Goal: Use online tool/utility: Utilize a website feature to perform a specific function

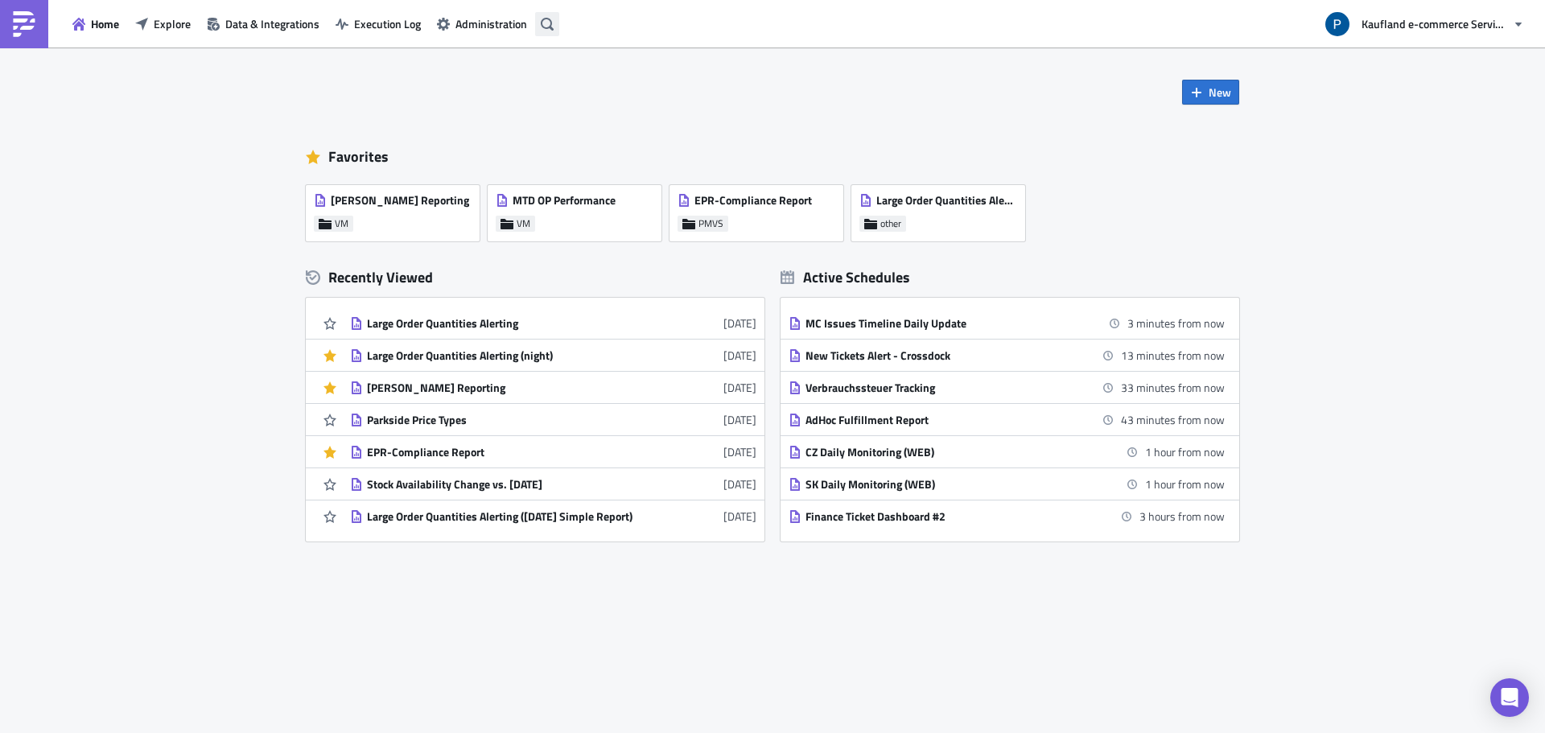
click at [551, 29] on icon "button" at bounding box center [547, 23] width 13 height 13
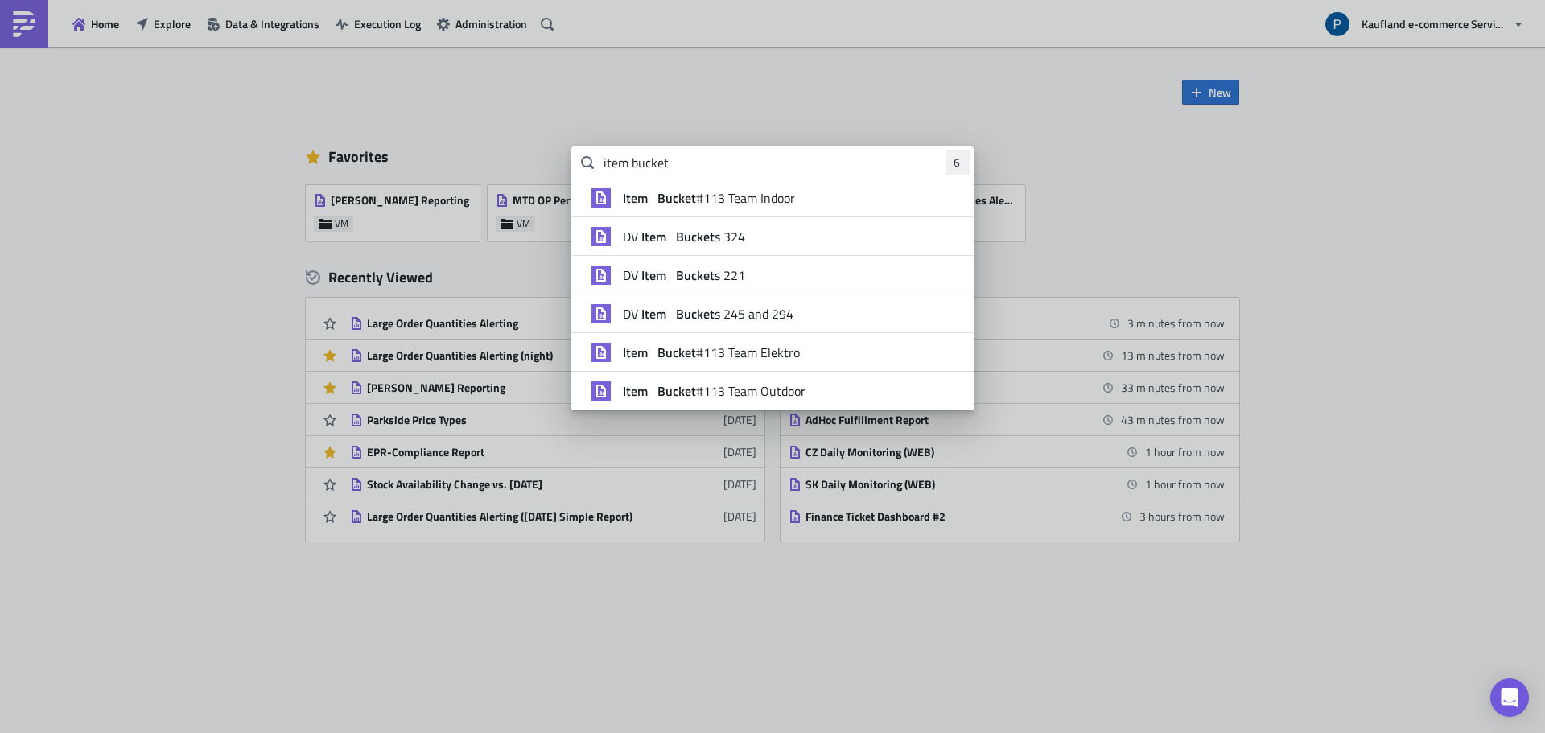
type input "item bucket"
click at [666, 235] on strong "Item" at bounding box center [653, 236] width 31 height 19
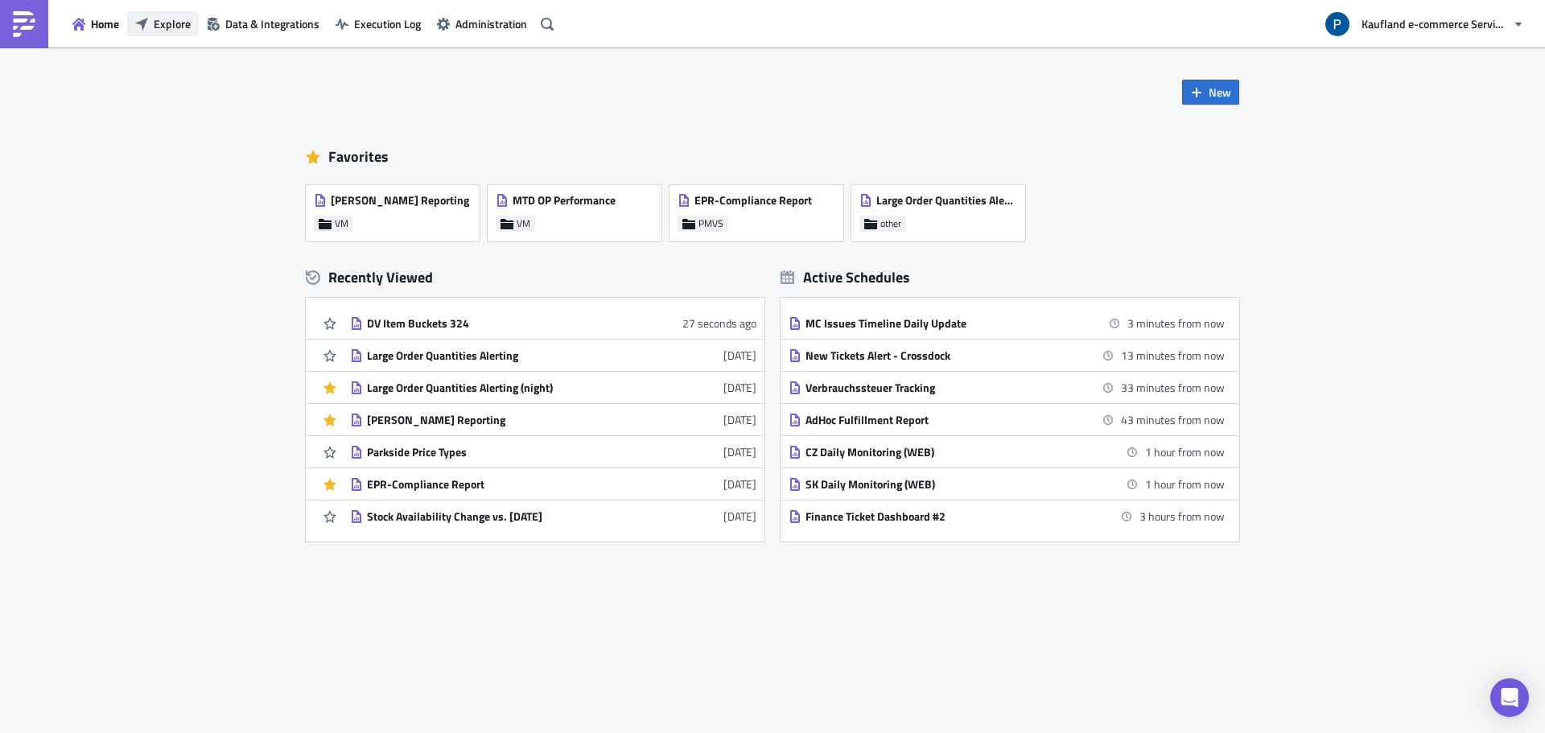
click at [173, 27] on span "Explore" at bounding box center [172, 23] width 37 height 17
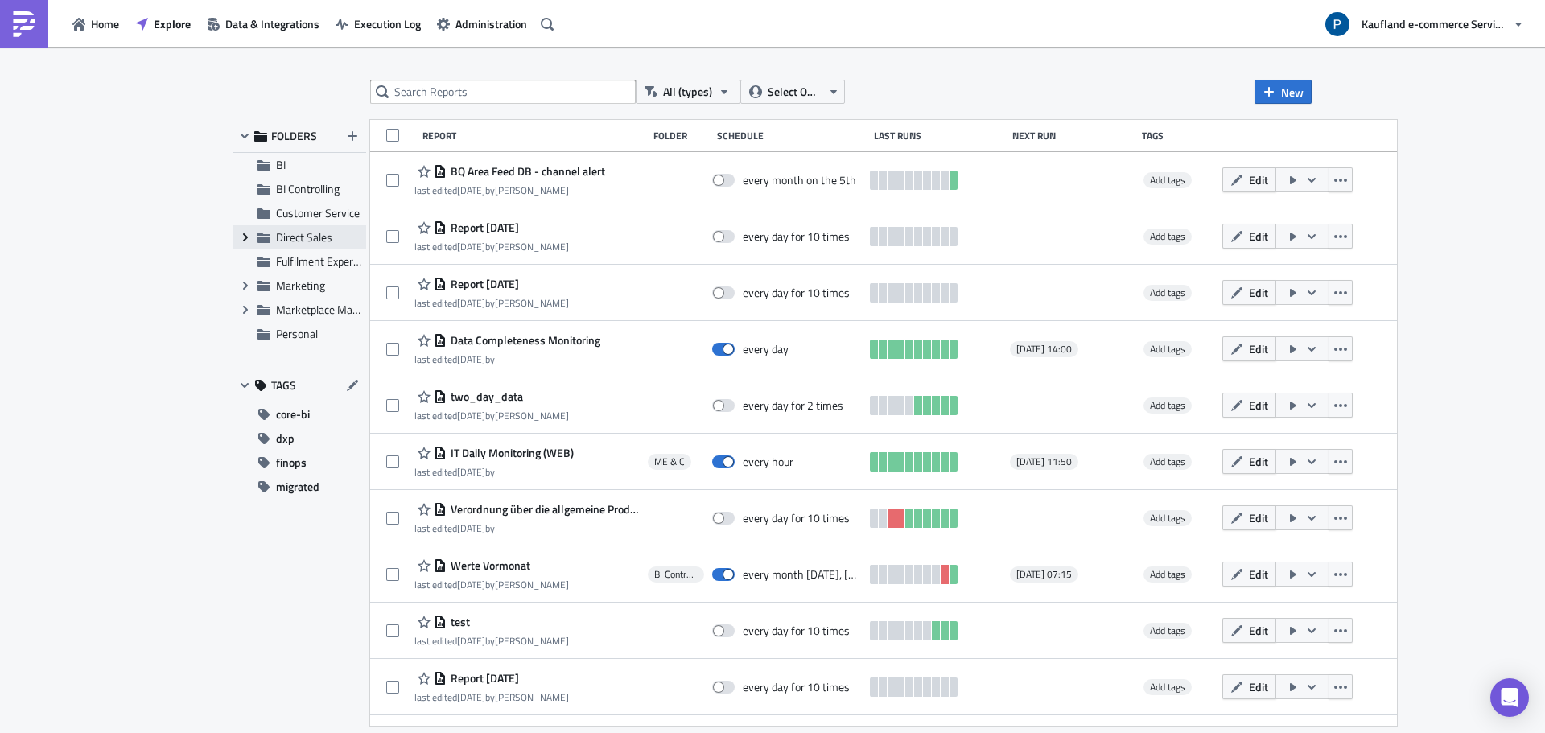
click at [247, 239] on icon "Expand group" at bounding box center [245, 237] width 13 height 13
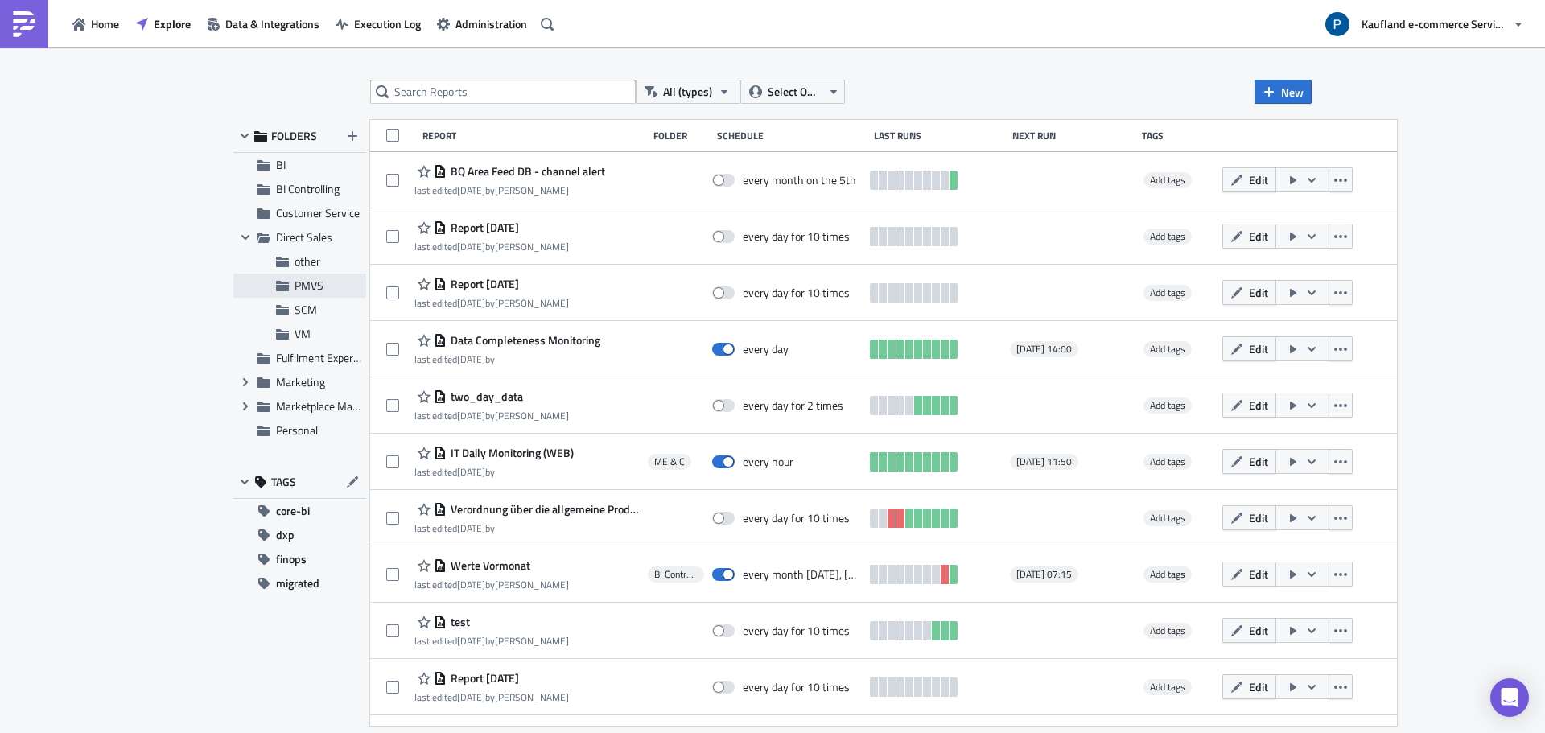
click at [308, 288] on span "PMVS" at bounding box center [309, 285] width 29 height 17
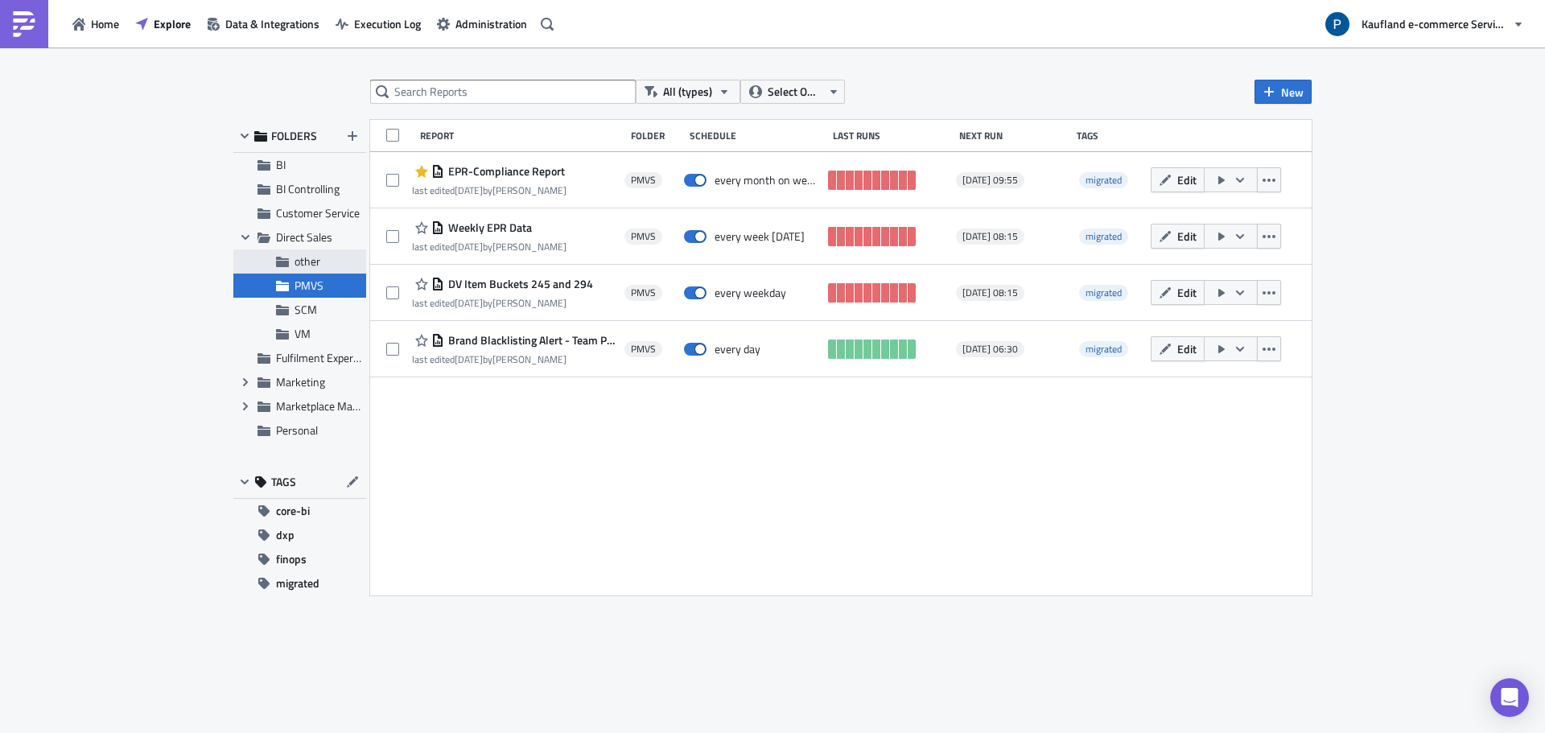
click at [312, 256] on span "other" at bounding box center [308, 261] width 26 height 17
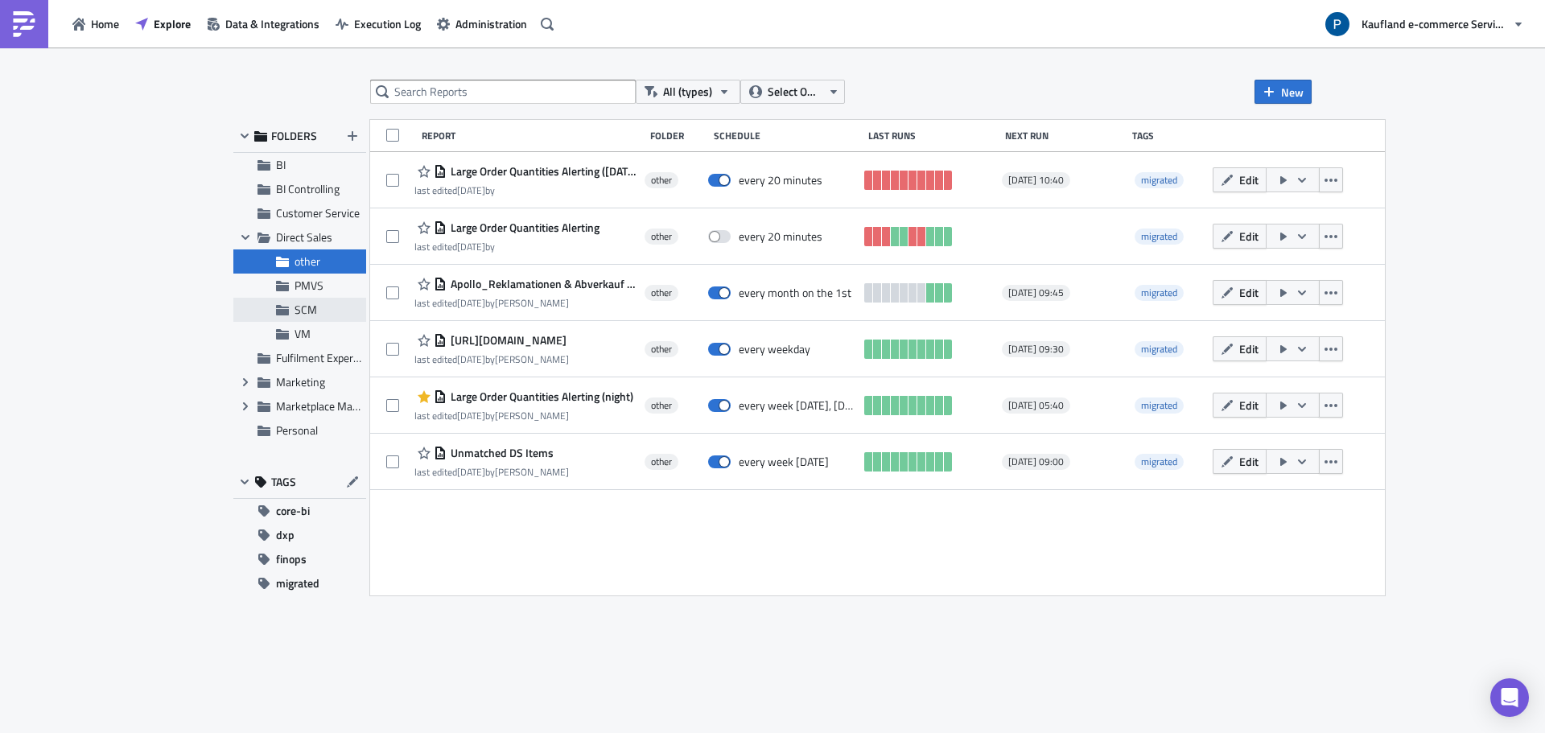
click at [342, 303] on span "SCM" at bounding box center [329, 310] width 68 height 14
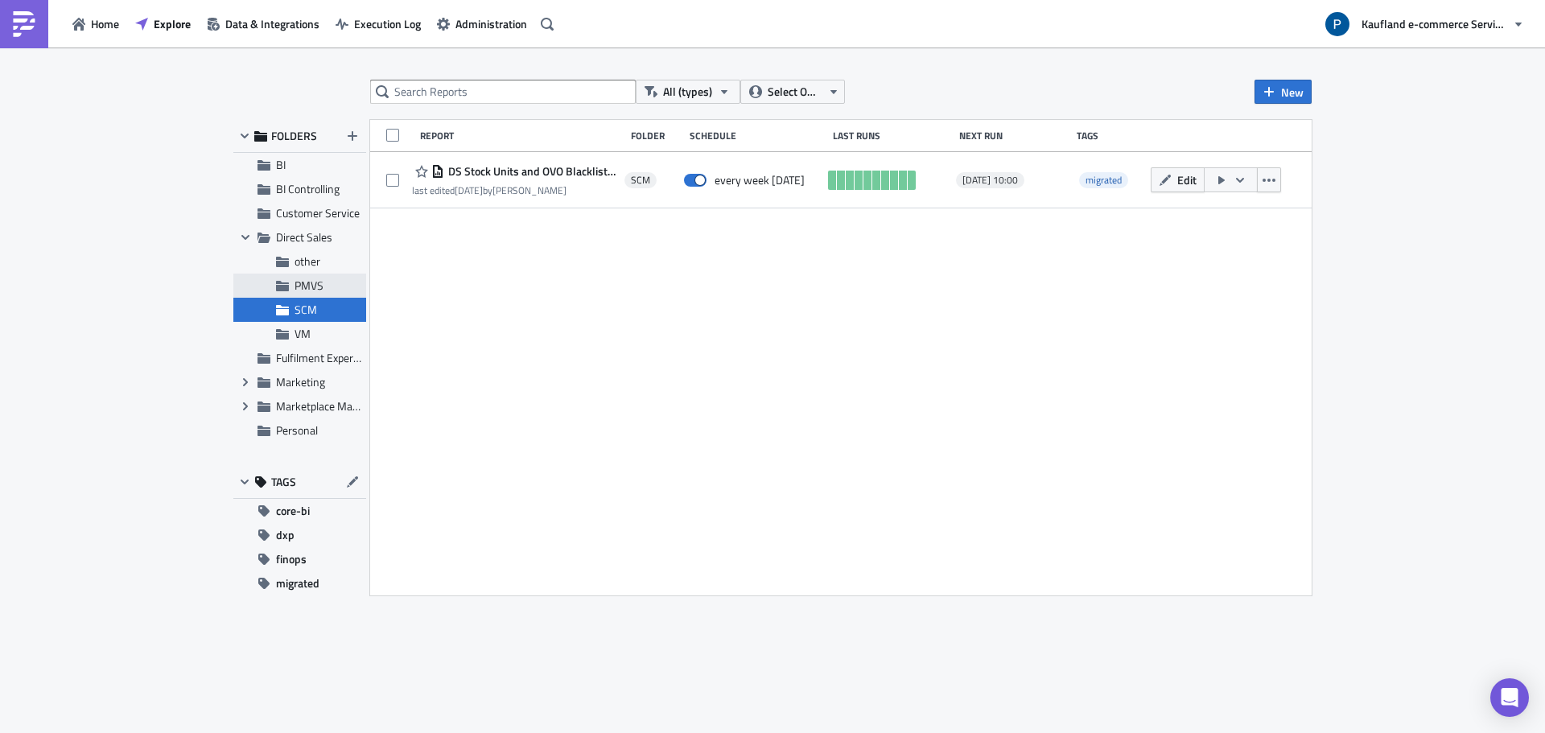
click at [337, 282] on span "PMVS" at bounding box center [329, 285] width 68 height 14
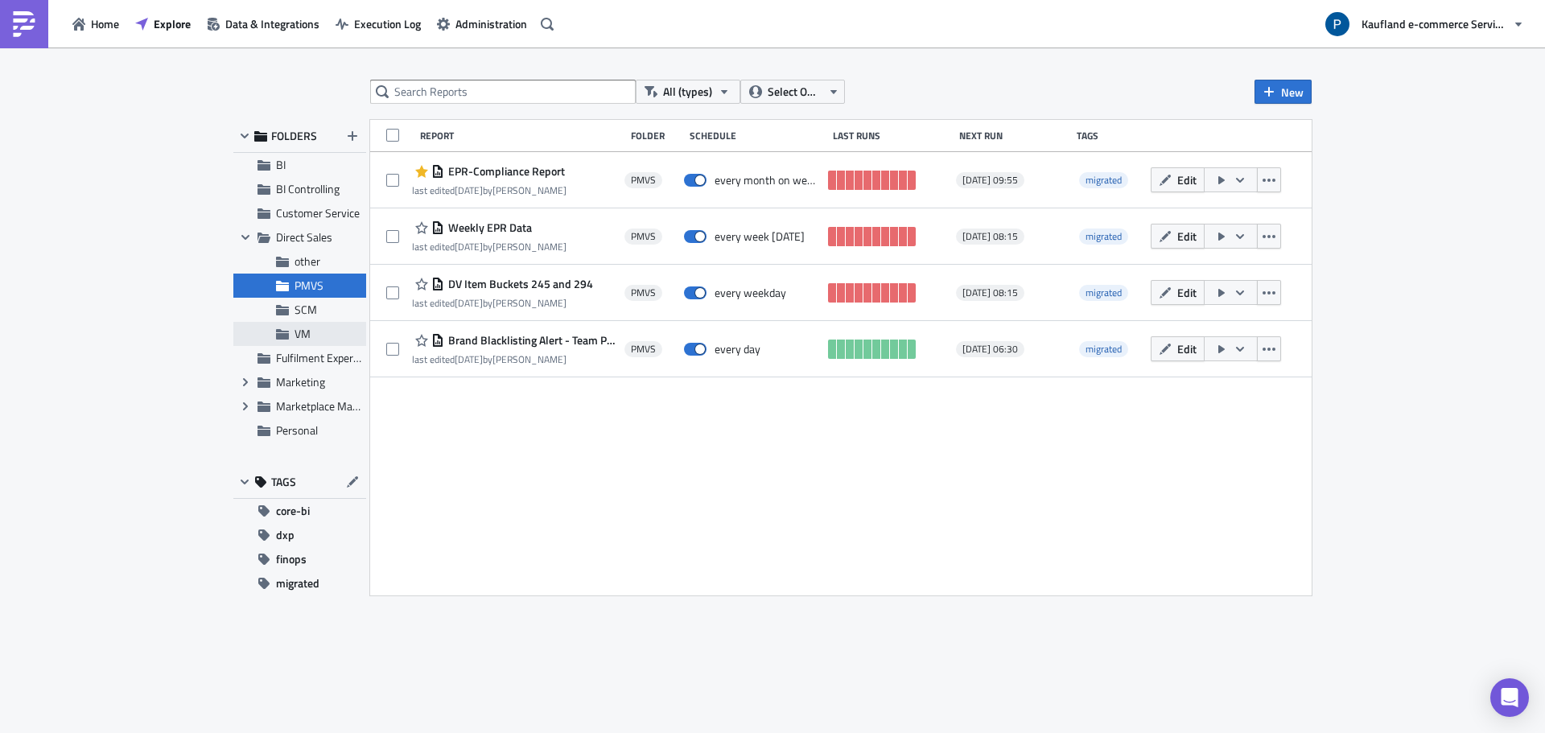
click at [309, 344] on div "VM" at bounding box center [299, 334] width 133 height 24
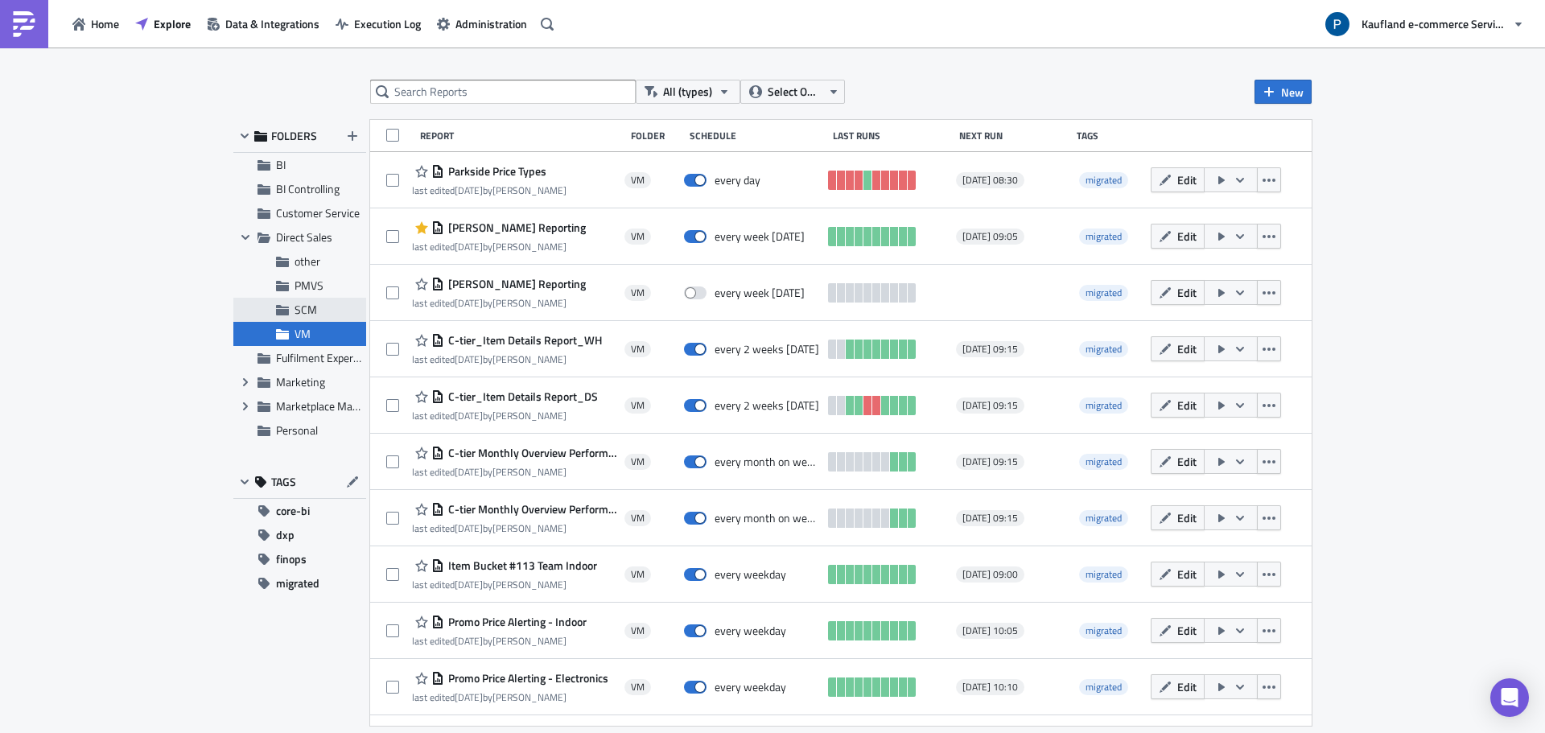
click at [340, 310] on span "SCM" at bounding box center [329, 310] width 68 height 14
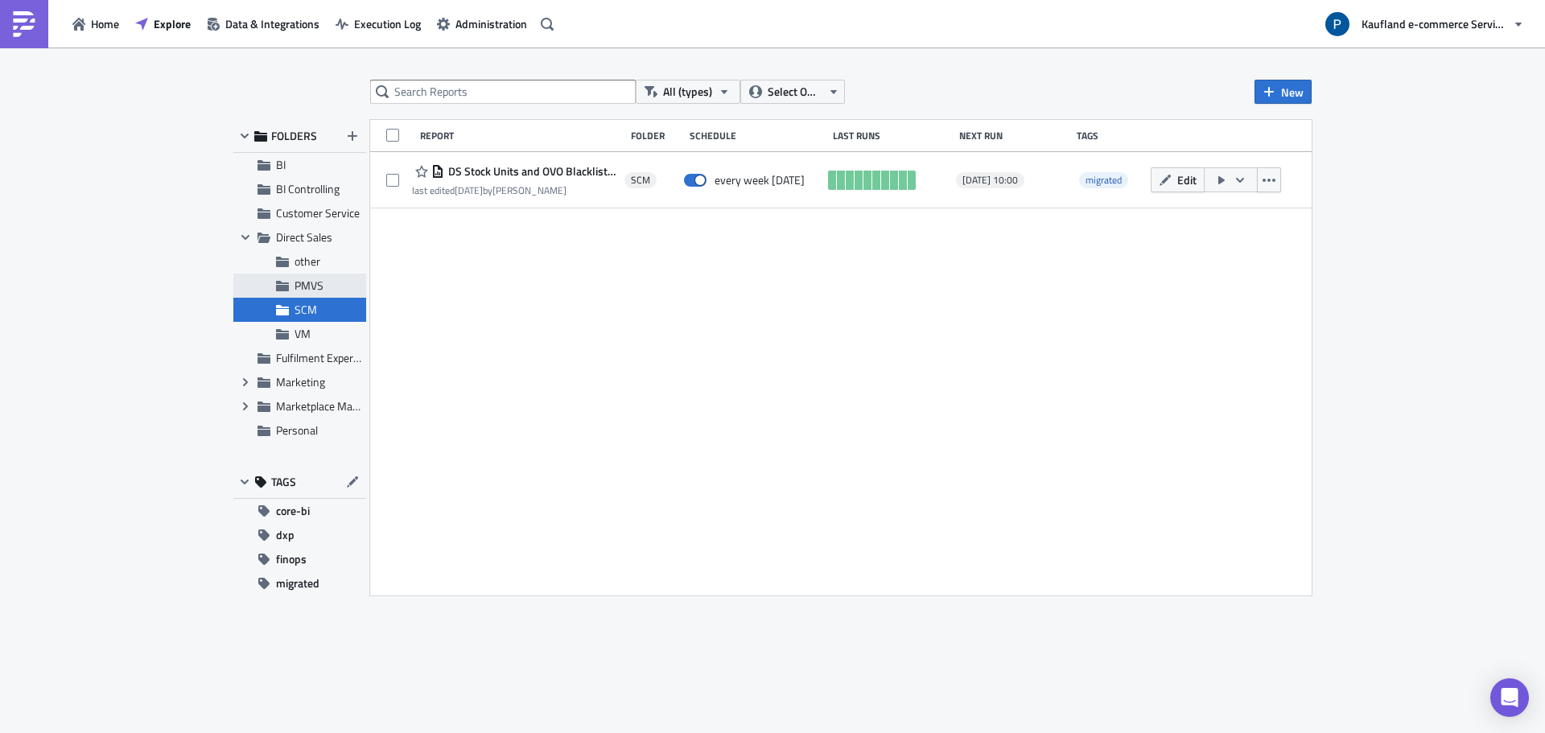
click at [329, 284] on span "PMVS" at bounding box center [329, 285] width 68 height 14
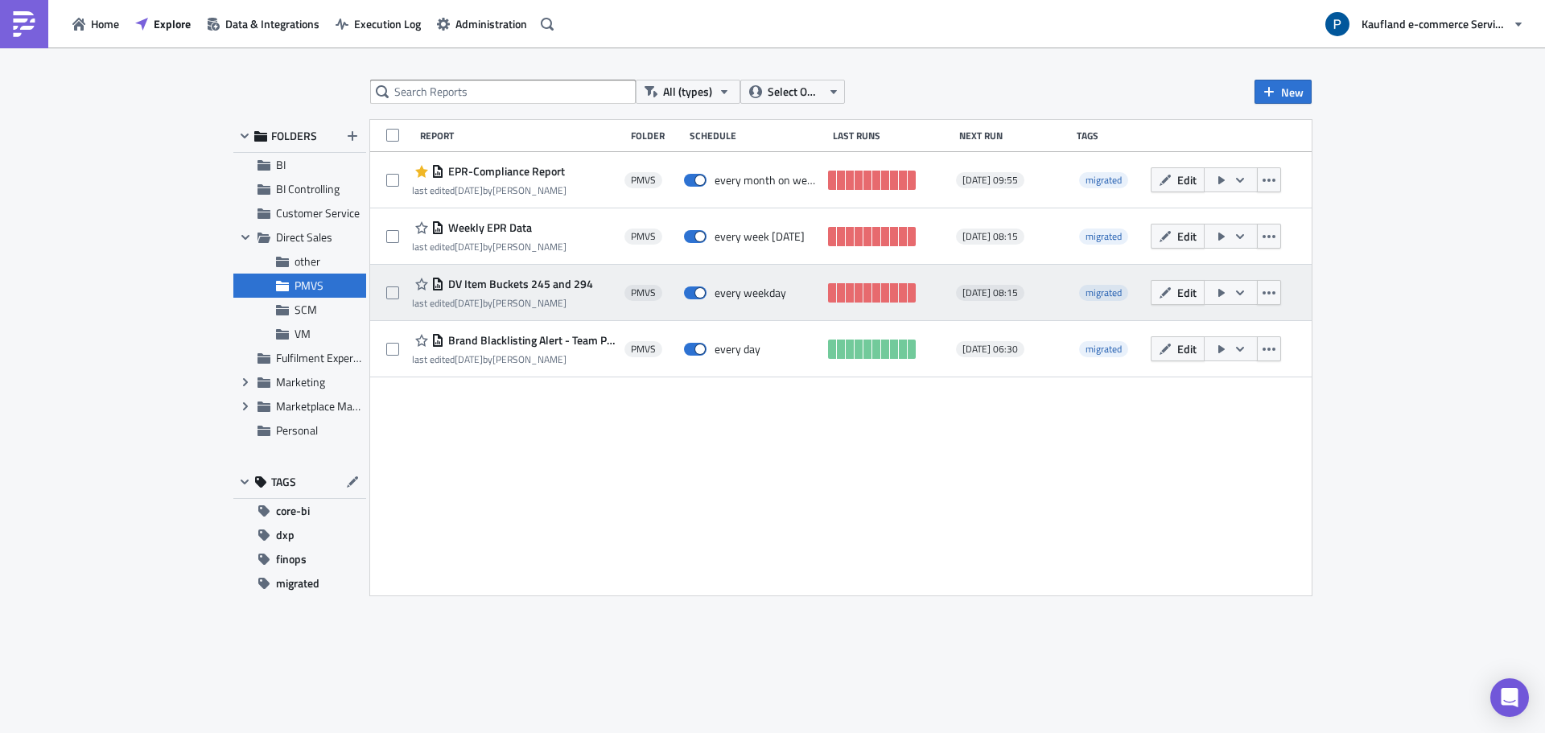
click at [525, 294] on div "DV Item Buckets 245 and 294 last edited [DATE] by [PERSON_NAME]" at bounding box center [502, 292] width 181 height 36
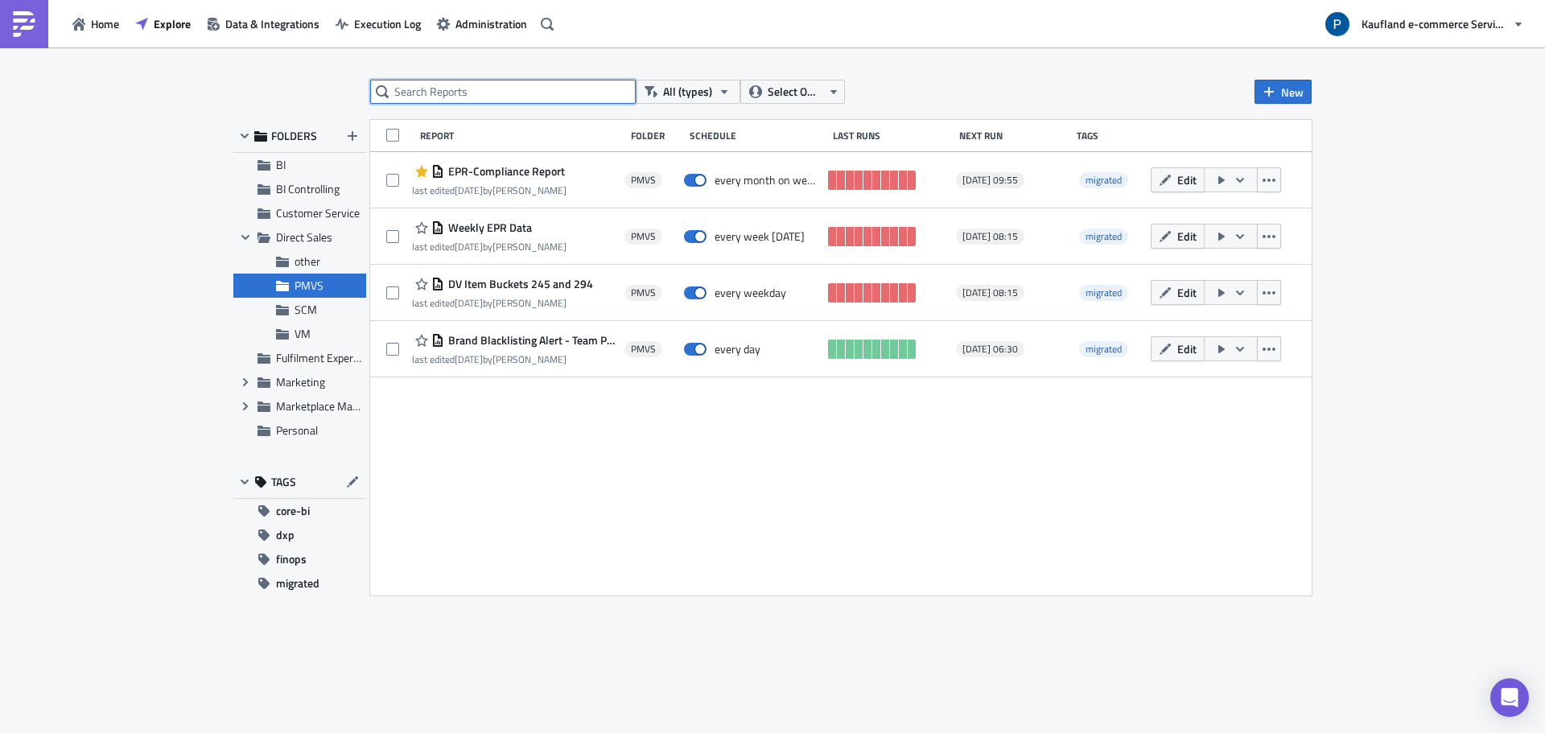
click at [440, 94] on input "text" at bounding box center [503, 92] width 266 height 24
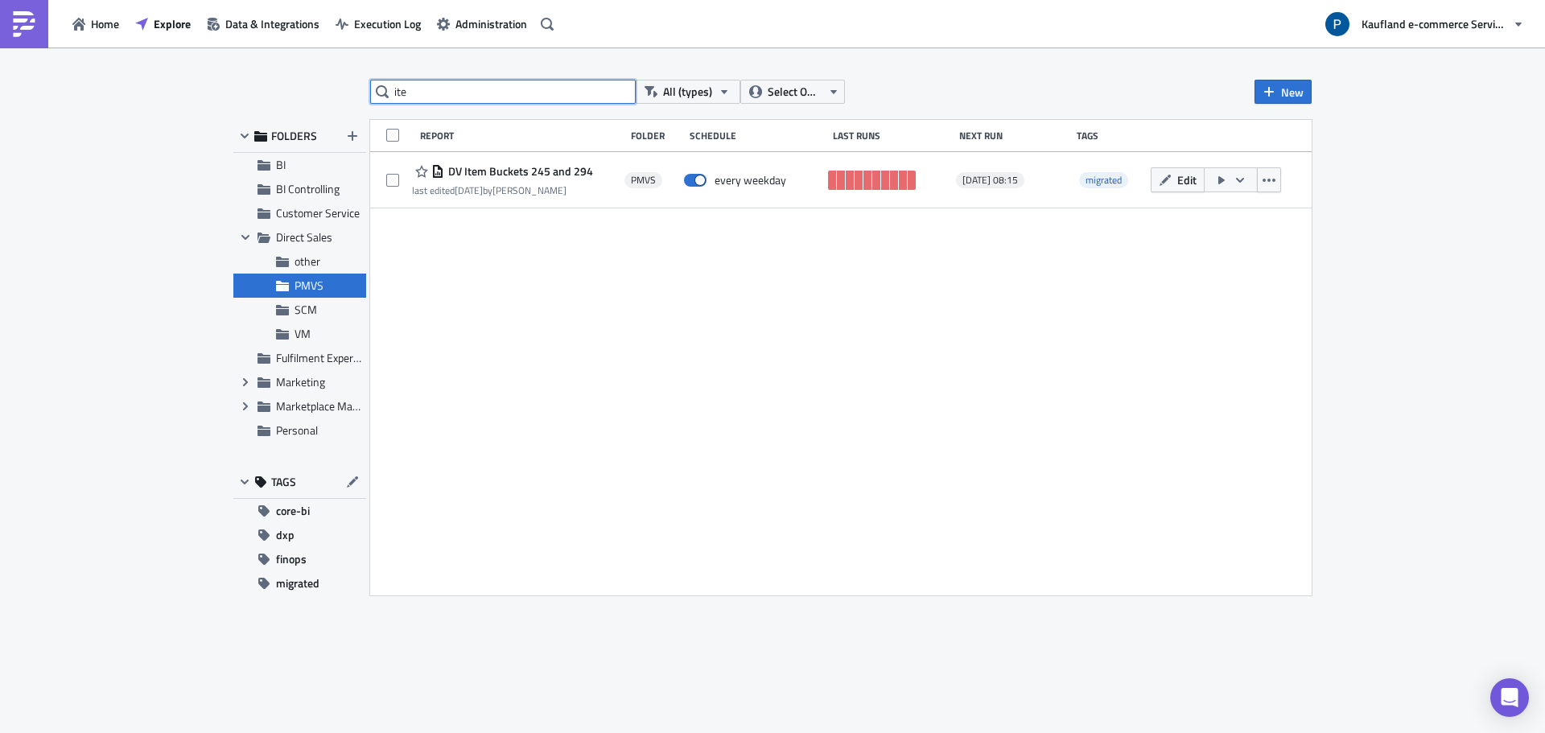
type input "ite"
click at [292, 134] on span "FOLDERS" at bounding box center [294, 136] width 46 height 14
click at [159, 23] on span "Explore" at bounding box center [172, 23] width 37 height 17
click at [113, 21] on span "Home" at bounding box center [105, 23] width 28 height 17
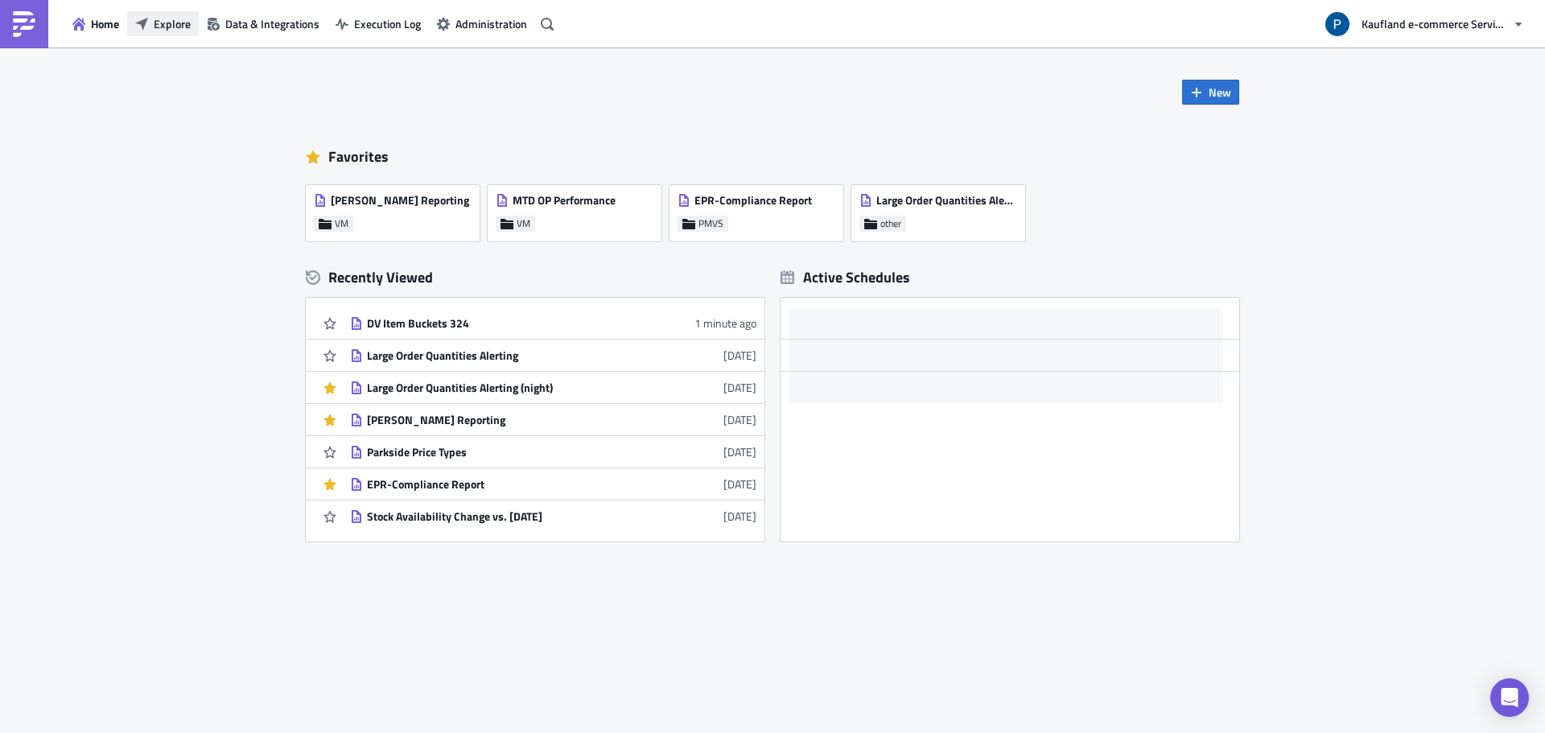
click at [168, 31] on span "Explore" at bounding box center [172, 23] width 37 height 17
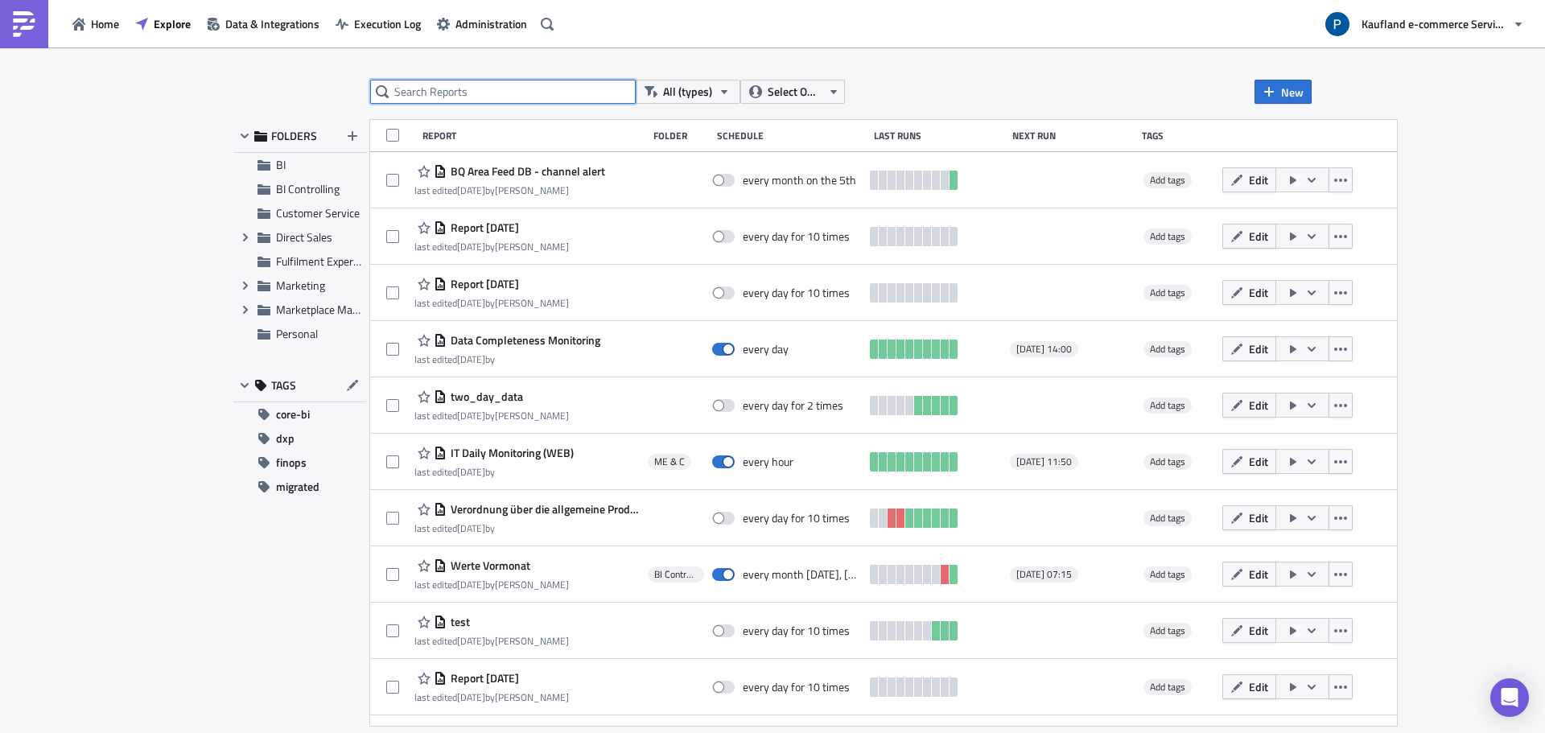
click at [445, 89] on input "text" at bounding box center [503, 92] width 266 height 24
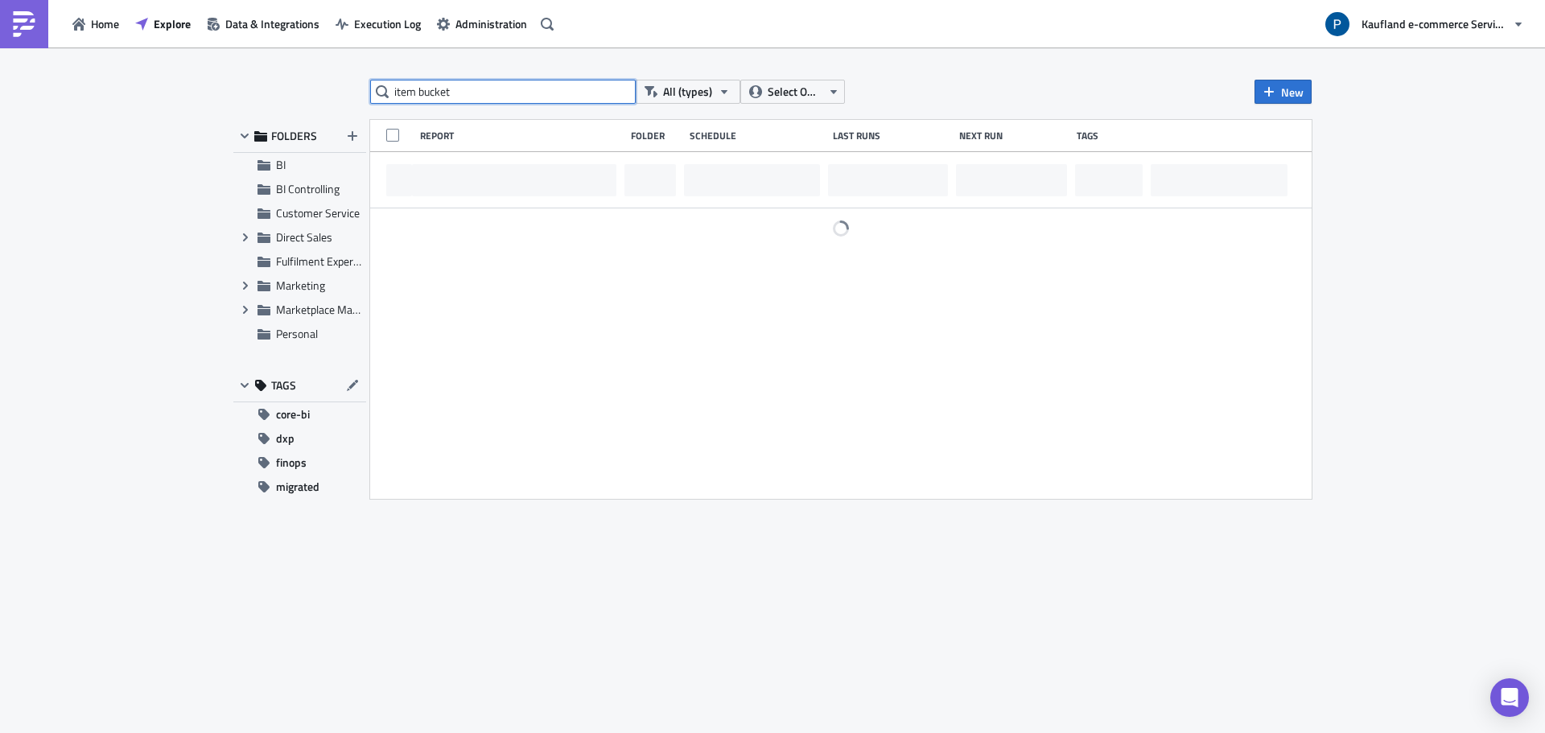
type input "item bucket"
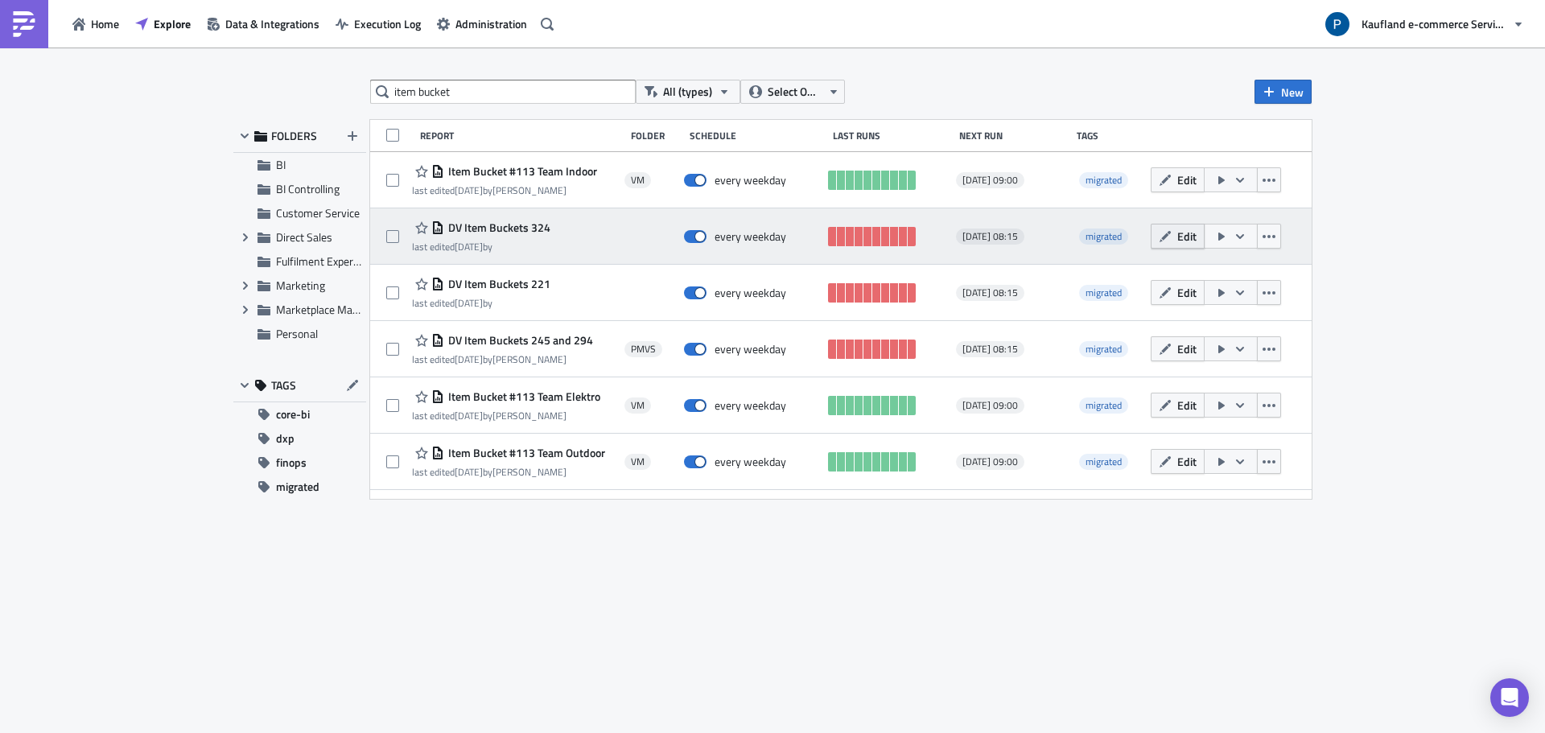
click at [1167, 232] on icon "button" at bounding box center [1165, 236] width 13 height 13
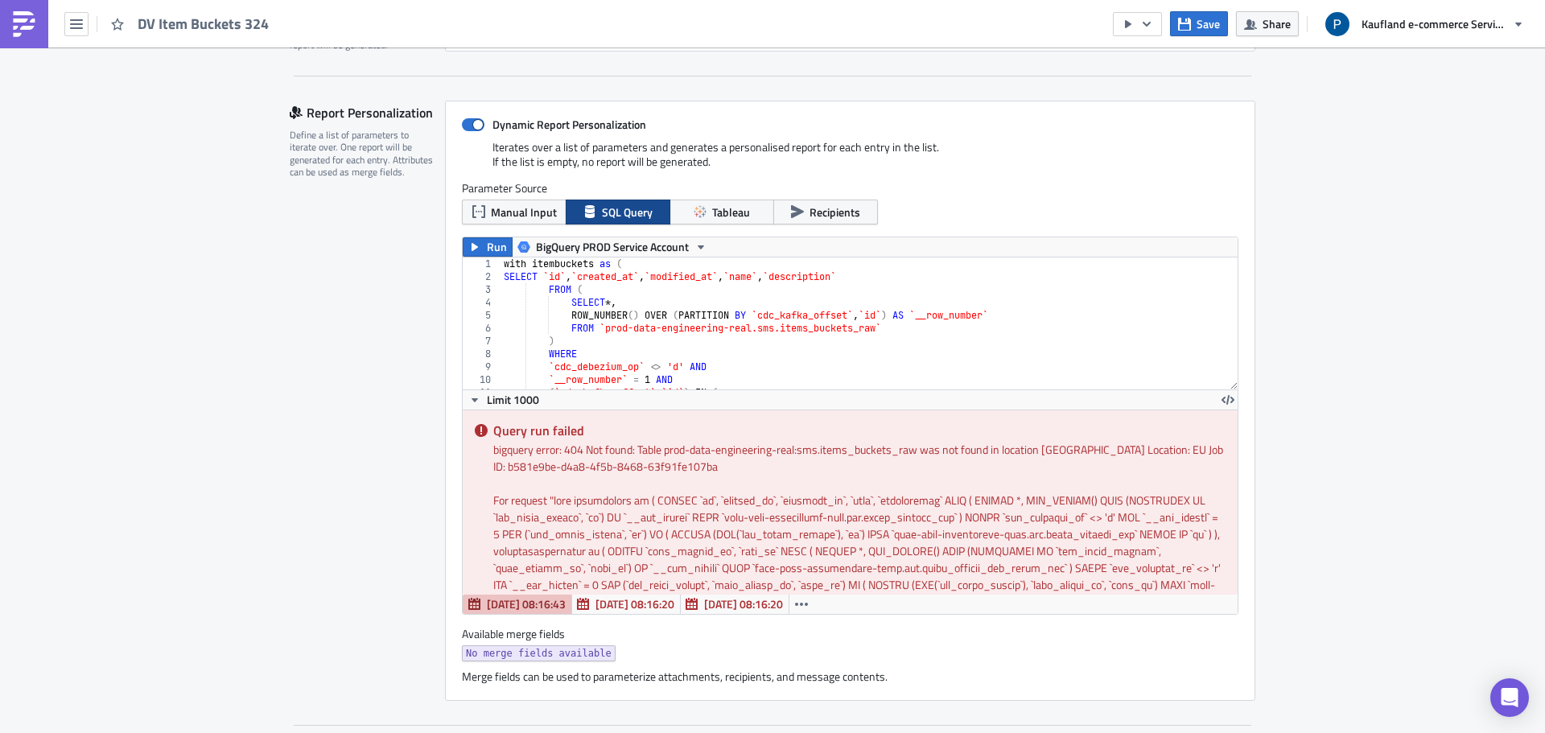
click at [1068, 332] on div "with itembuckets as ( SELECT `id` , `created_at` , `modified_at` , `name` , `de…" at bounding box center [863, 337] width 725 height 158
type textarea "where ItemBucket_ID = 324 group by 1,2"
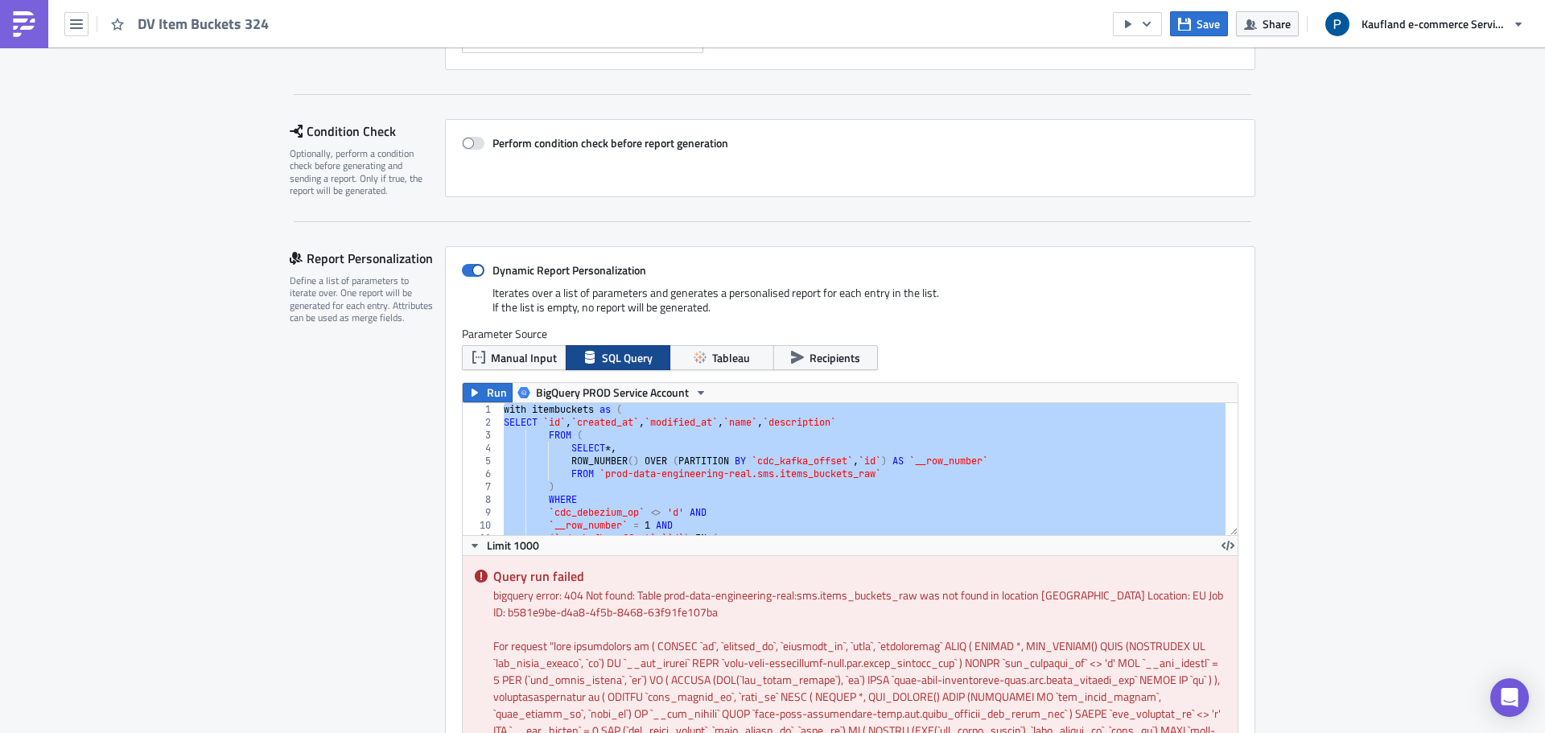
scroll to position [322, 0]
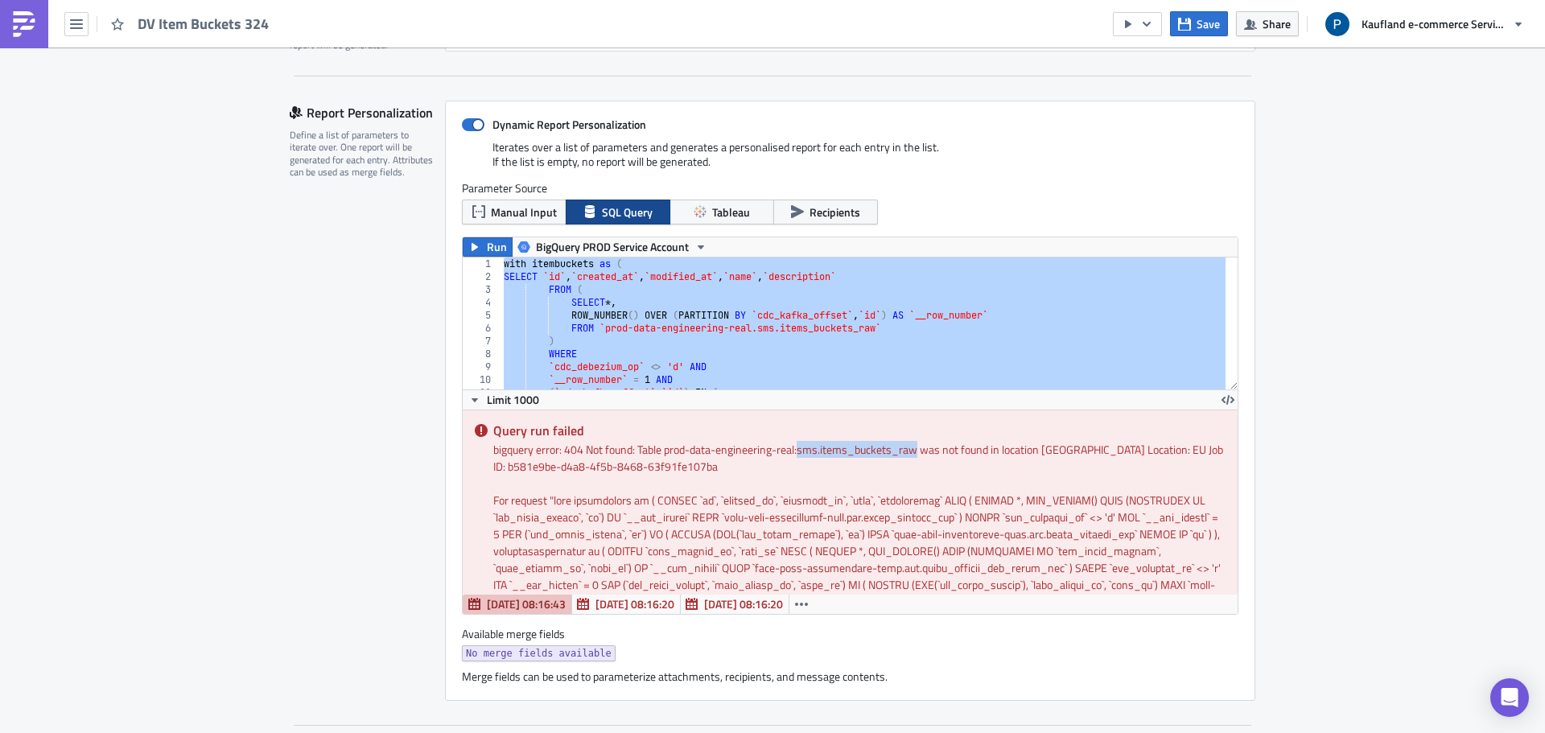
drag, startPoint x: 795, startPoint y: 446, endPoint x: 910, endPoint y: 439, distance: 115.3
click at [910, 439] on div "Query run failed bigquery error: 404 Not found: Table prod-data-engineering-rea…" at bounding box center [850, 502] width 775 height 184
copy div "sms.items_buckets_raw"
